Goal: Check status

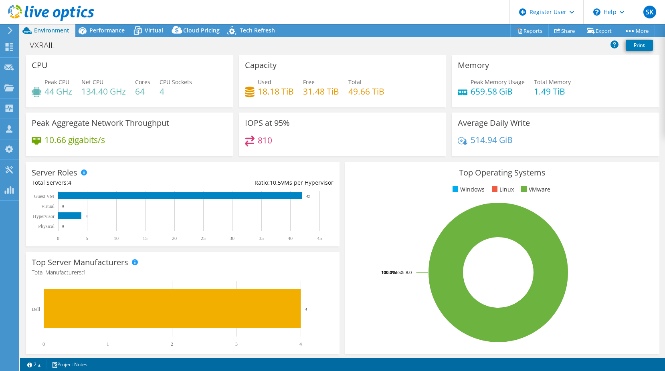
select select "USD"
click at [121, 36] on div "Performance" at bounding box center [102, 30] width 55 height 13
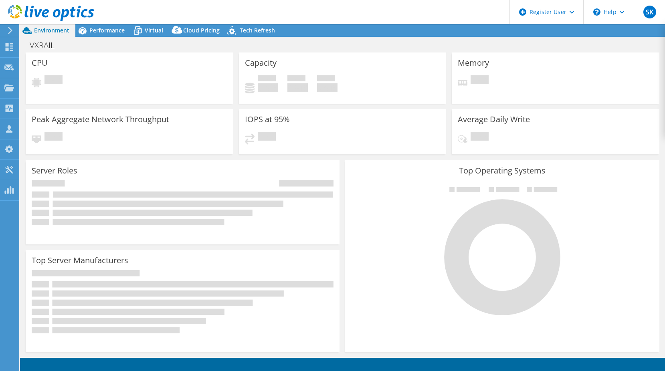
select select "USD"
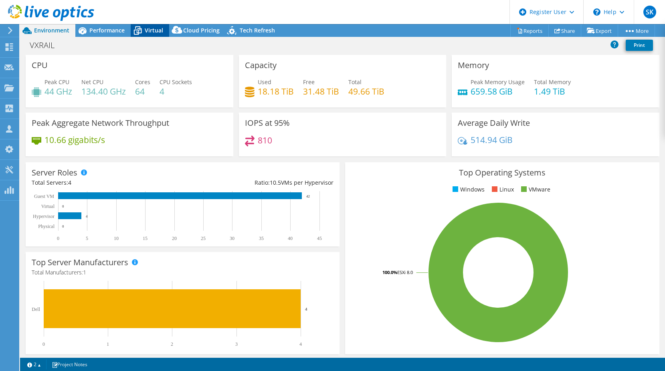
click at [138, 32] on icon at bounding box center [138, 31] width 8 height 6
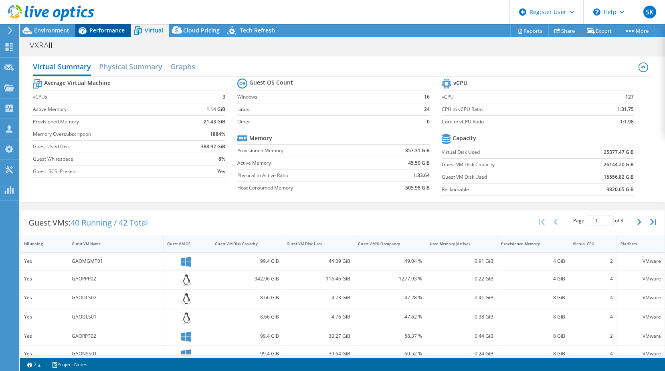
click at [111, 30] on span "Performance" at bounding box center [106, 30] width 35 height 8
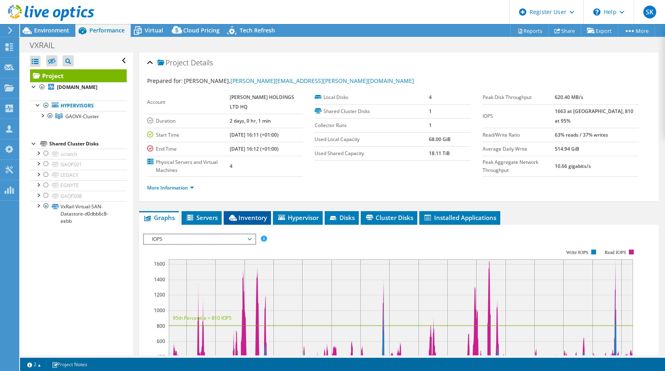
click at [241, 222] on li "Inventory" at bounding box center [247, 218] width 47 height 14
